Goal: Task Accomplishment & Management: Use online tool/utility

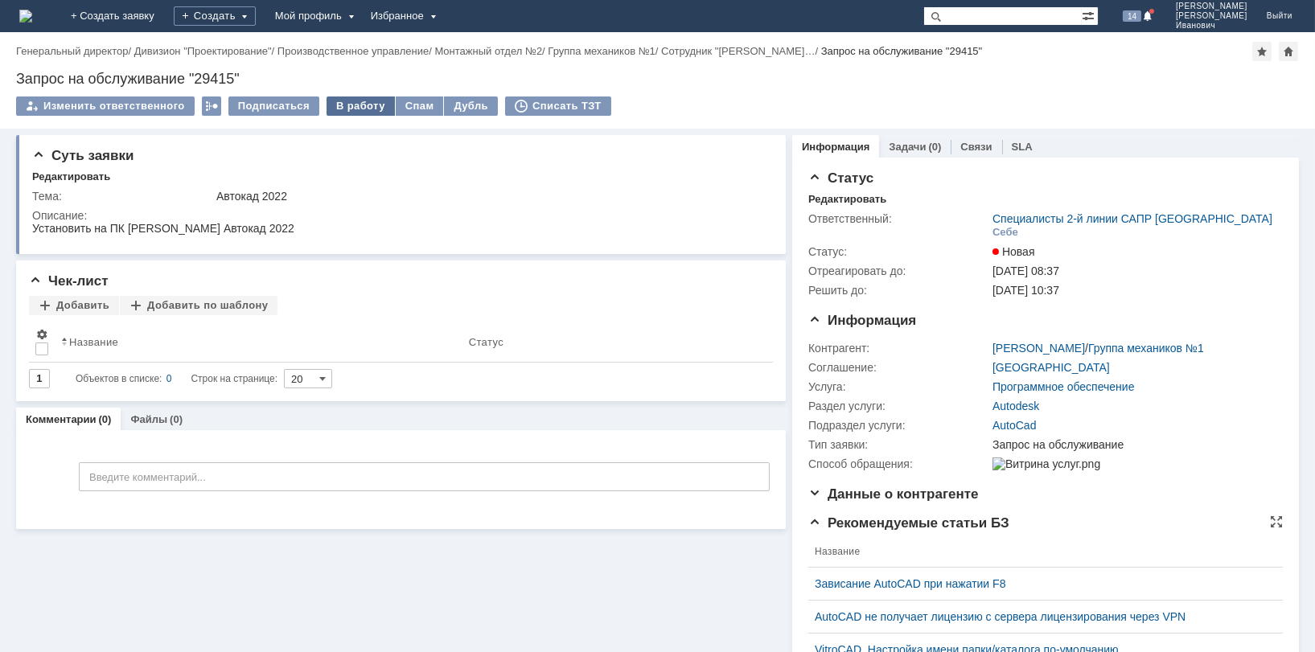
click at [359, 105] on div "В работу" at bounding box center [361, 106] width 68 height 19
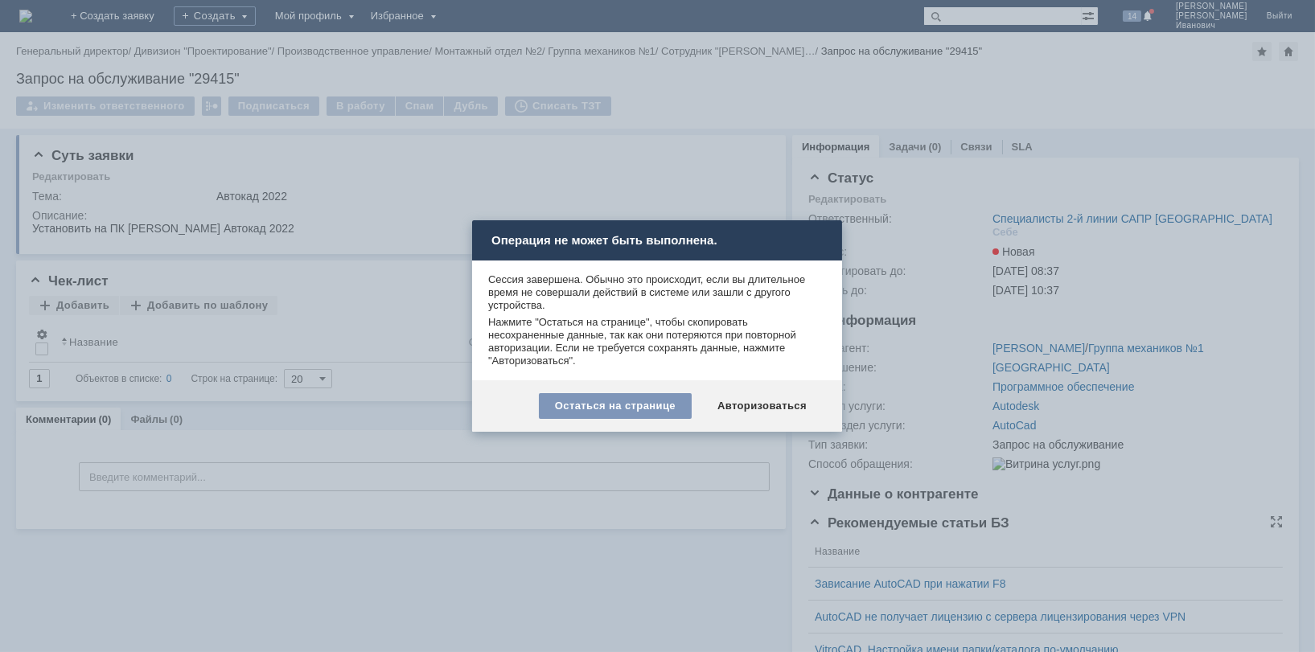
click at [674, 426] on div "Остаться на странице Авторизоваться" at bounding box center [657, 405] width 370 height 51
click at [781, 400] on div "Авторизоваться" at bounding box center [761, 406] width 121 height 26
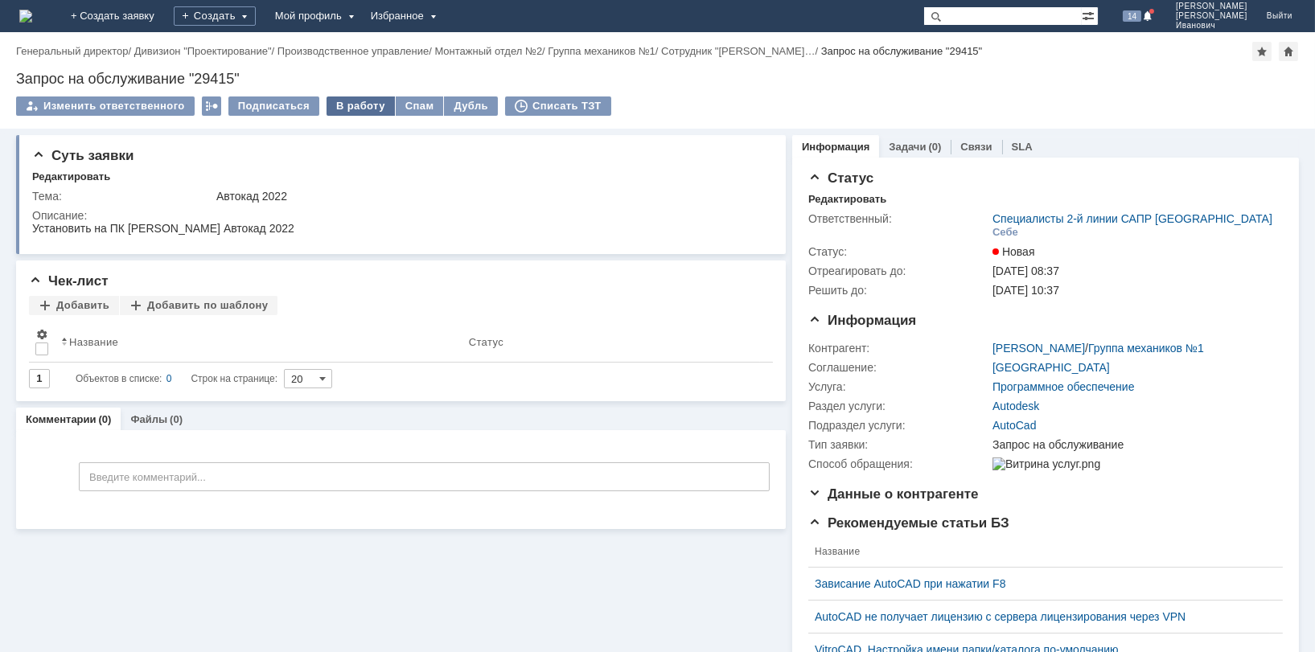
click at [349, 106] on div "В работу" at bounding box center [361, 106] width 68 height 19
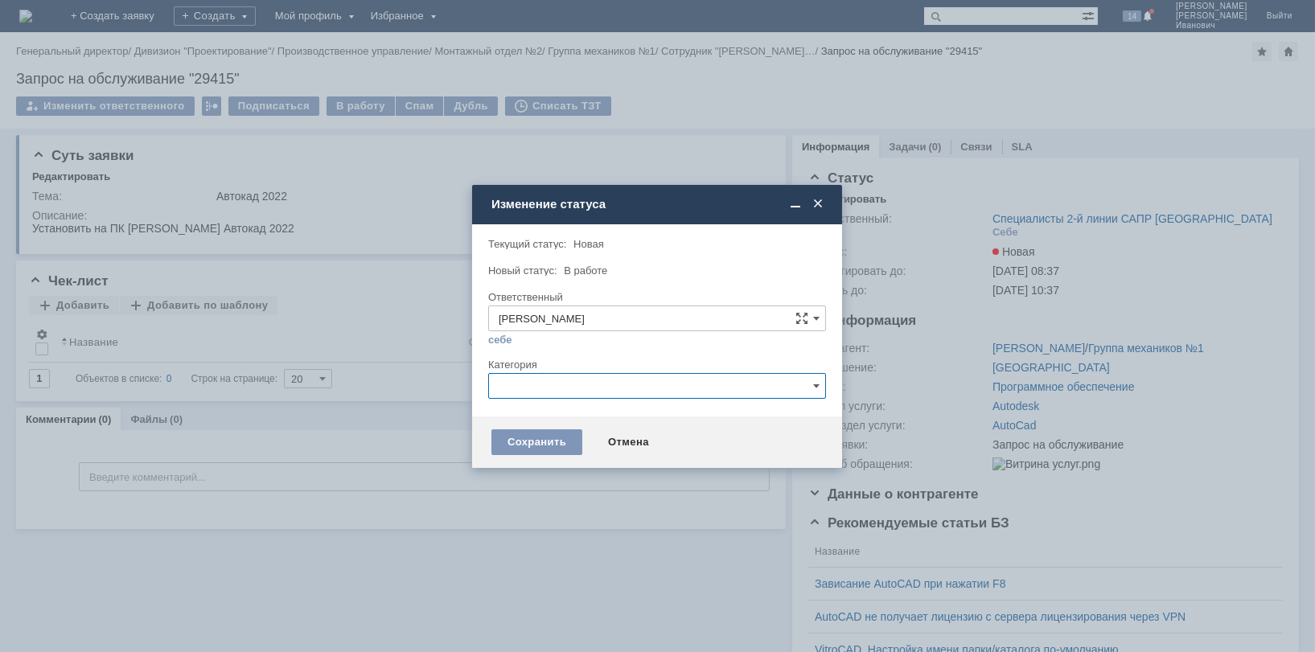
click at [821, 383] on input "text" at bounding box center [657, 386] width 338 height 26
click at [540, 570] on span "AutoCad" at bounding box center [657, 573] width 317 height 13
type input "AutoCad"
click at [535, 437] on div "Сохранить" at bounding box center [536, 442] width 91 height 26
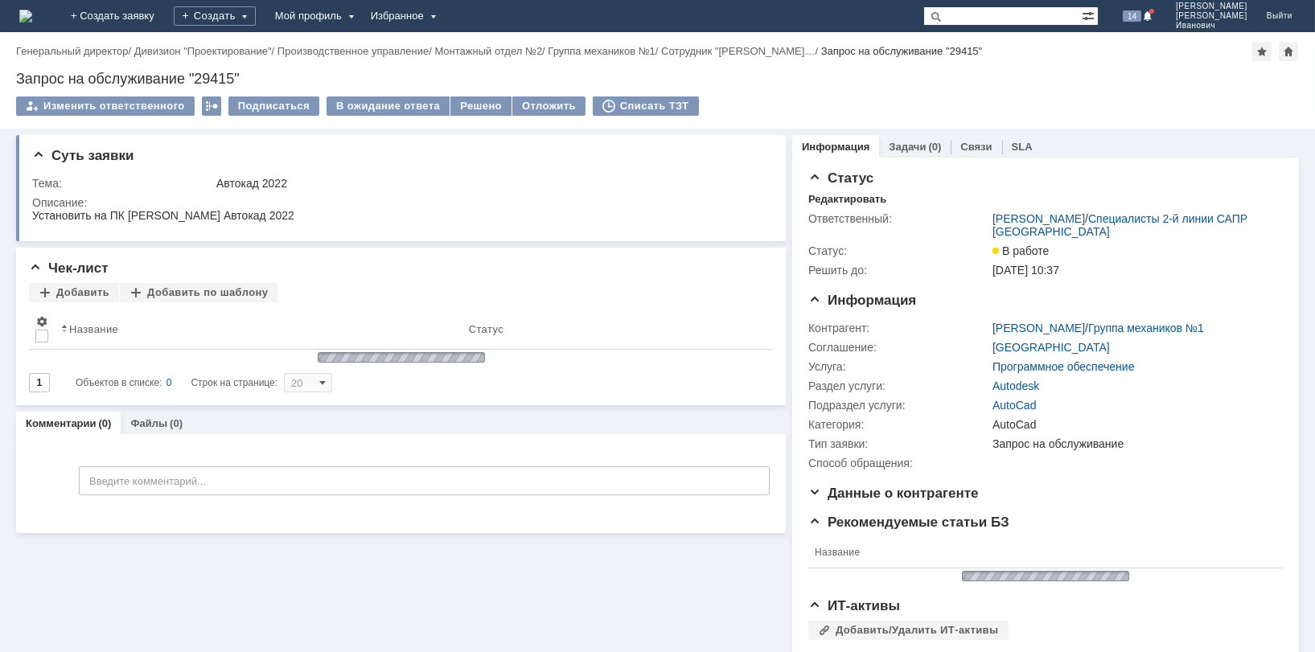
scroll to position [0, 0]
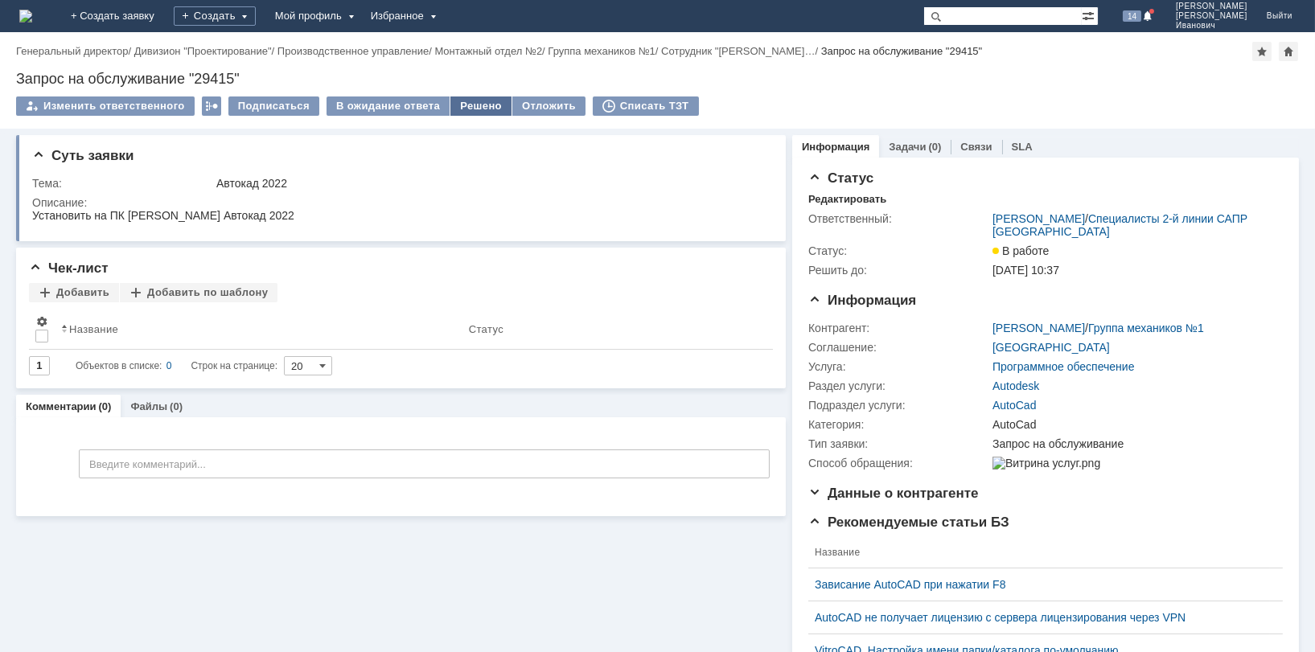
click at [483, 107] on div "Решено" at bounding box center [480, 106] width 61 height 19
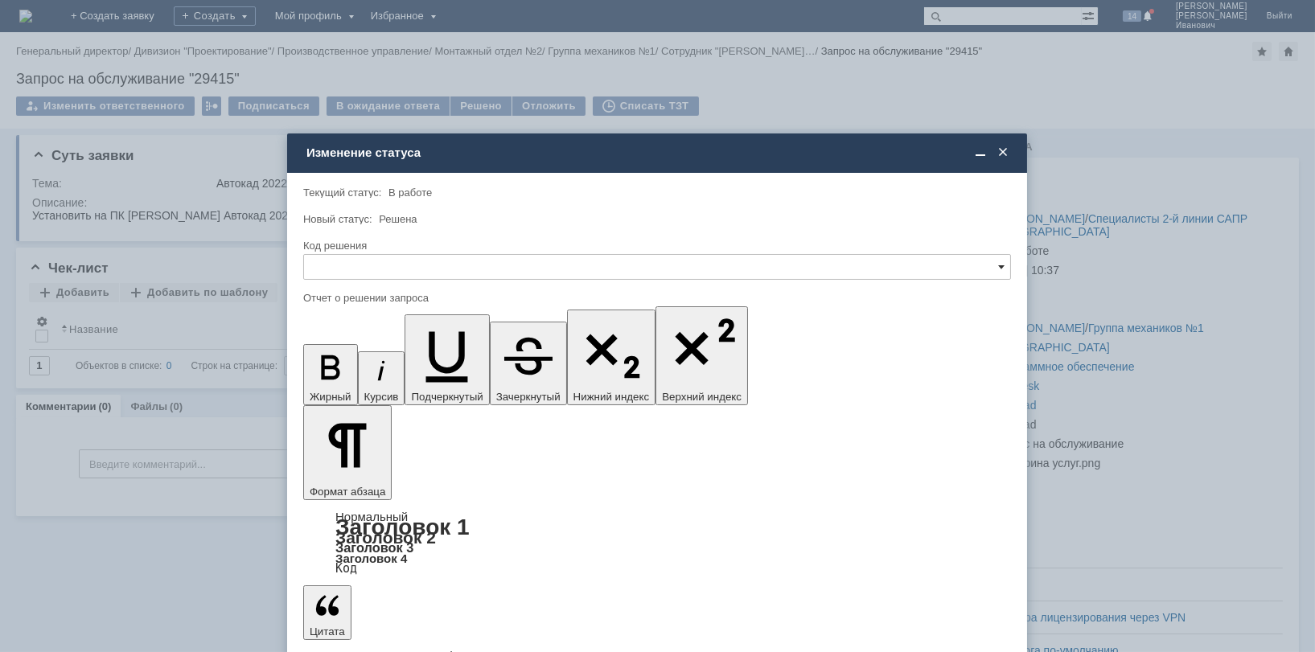
click at [1002, 261] on span at bounding box center [1001, 267] width 6 height 13
click at [418, 367] on div "Решено" at bounding box center [657, 376] width 706 height 26
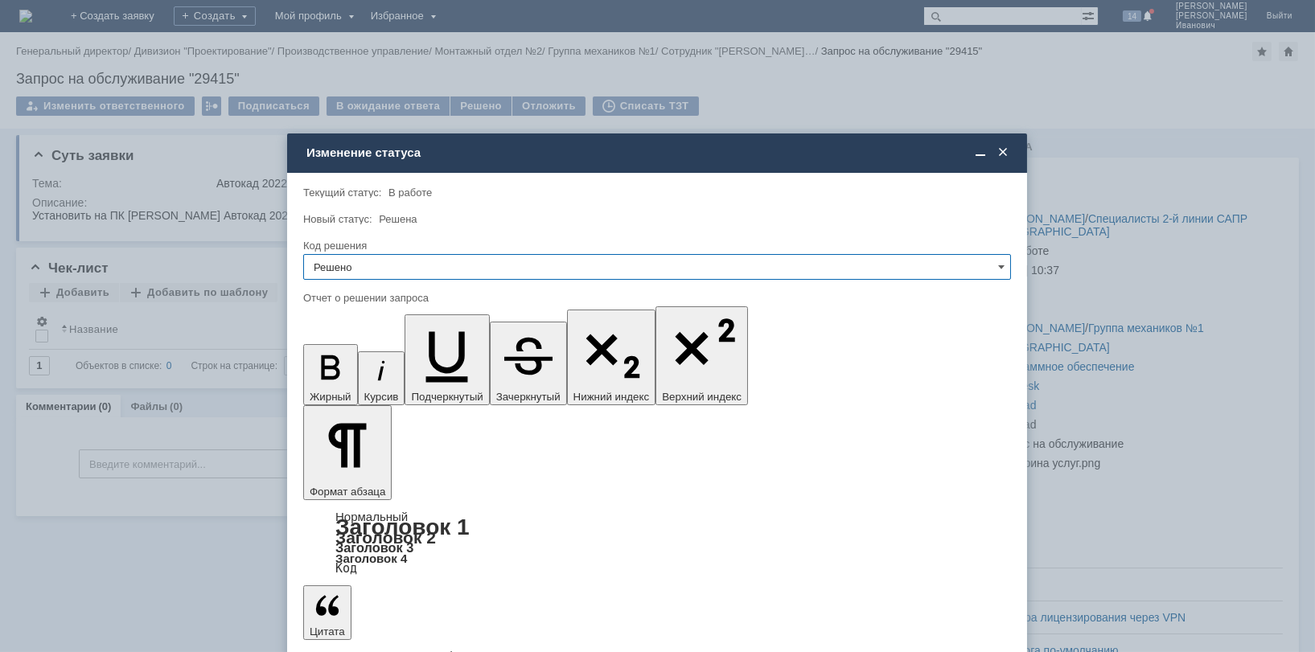
type input "Решено"
